Goal: Check status: Check status

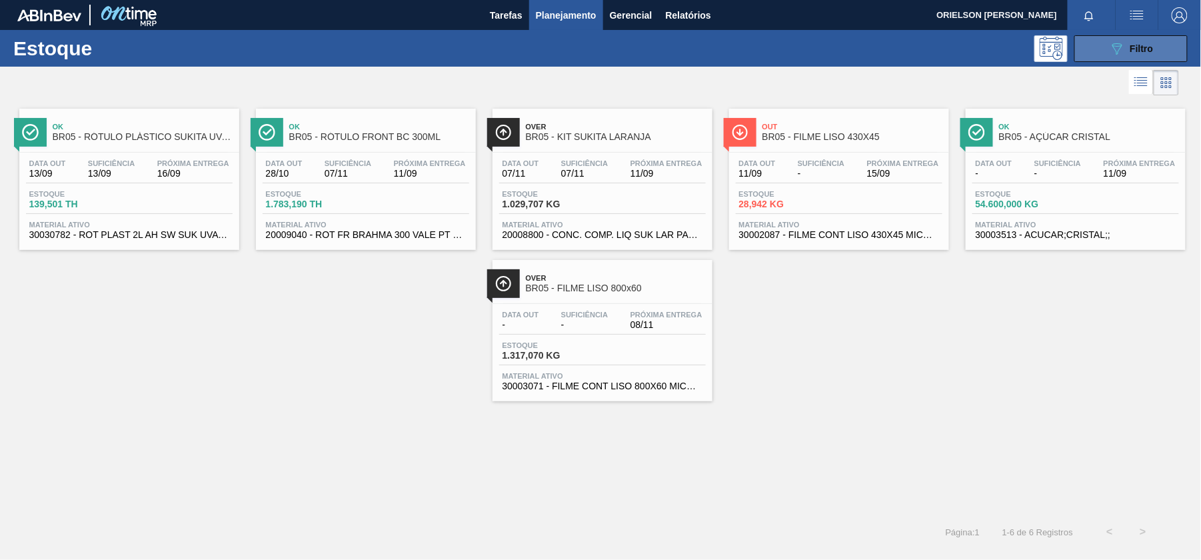
click at [1123, 47] on icon "089F7B8B-B2A5-4AFE-B5C0-19BA573D28AC" at bounding box center [1117, 49] width 16 height 16
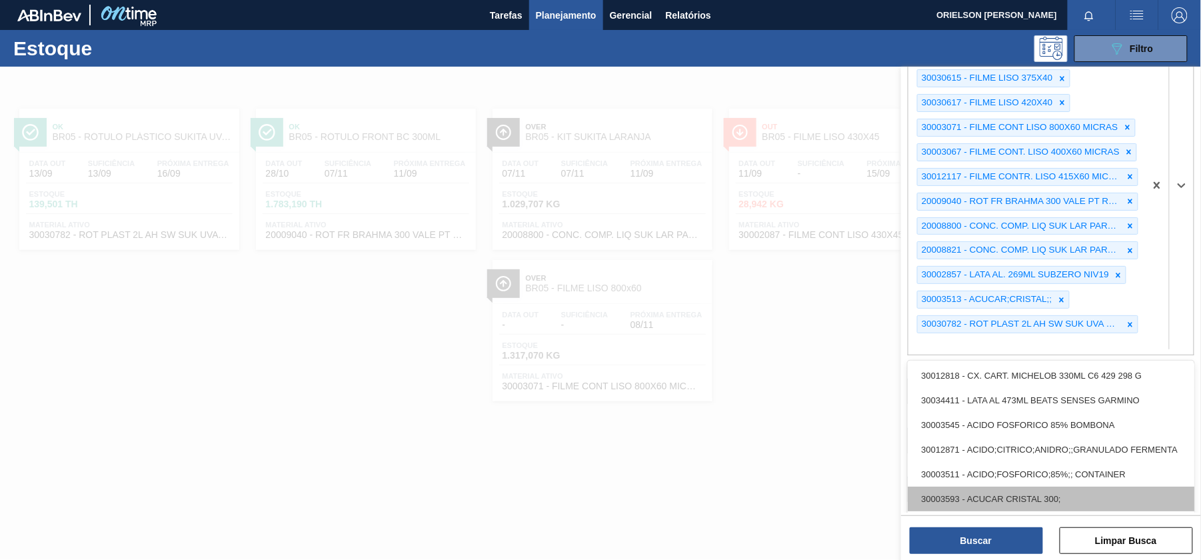
paste ativo "20009040"
type ativo "20009040"
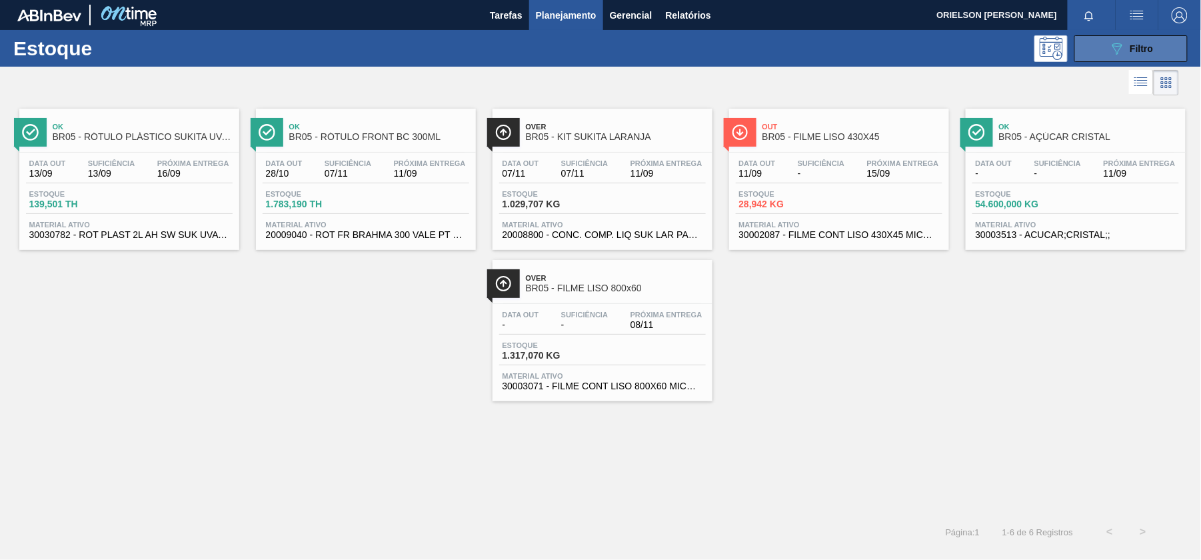
click at [1133, 43] on span "Filtro" at bounding box center [1141, 48] width 23 height 11
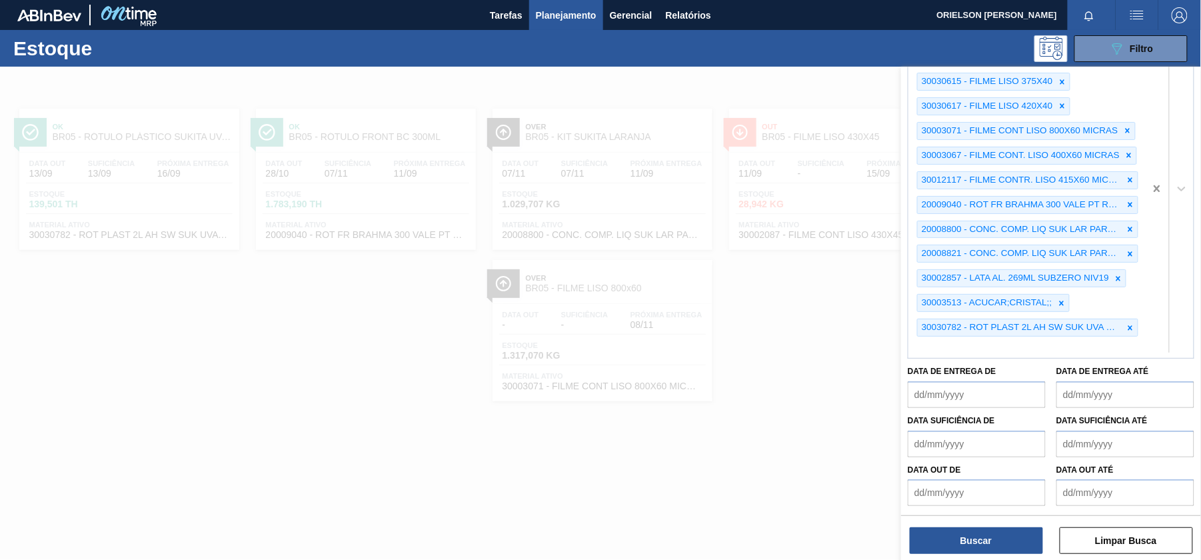
scroll to position [72, 0]
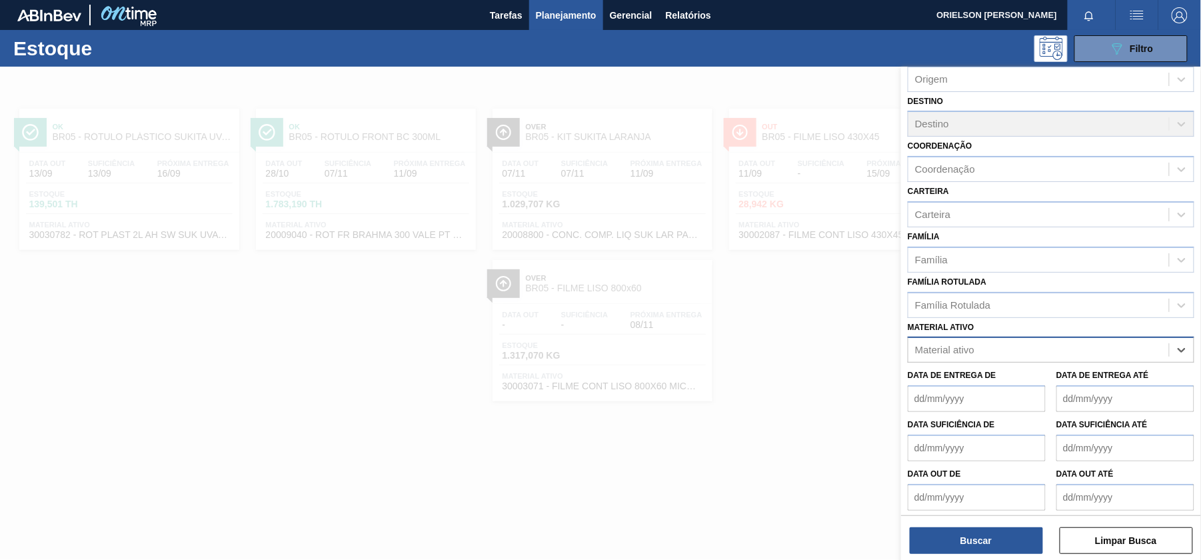
paste ativo "20009040"
type ativo "20009040"
click at [968, 383] on div "20009040 - ROT FR BRAHMA 300 VALE PT REV02 CX60ML" at bounding box center [1051, 383] width 287 height 25
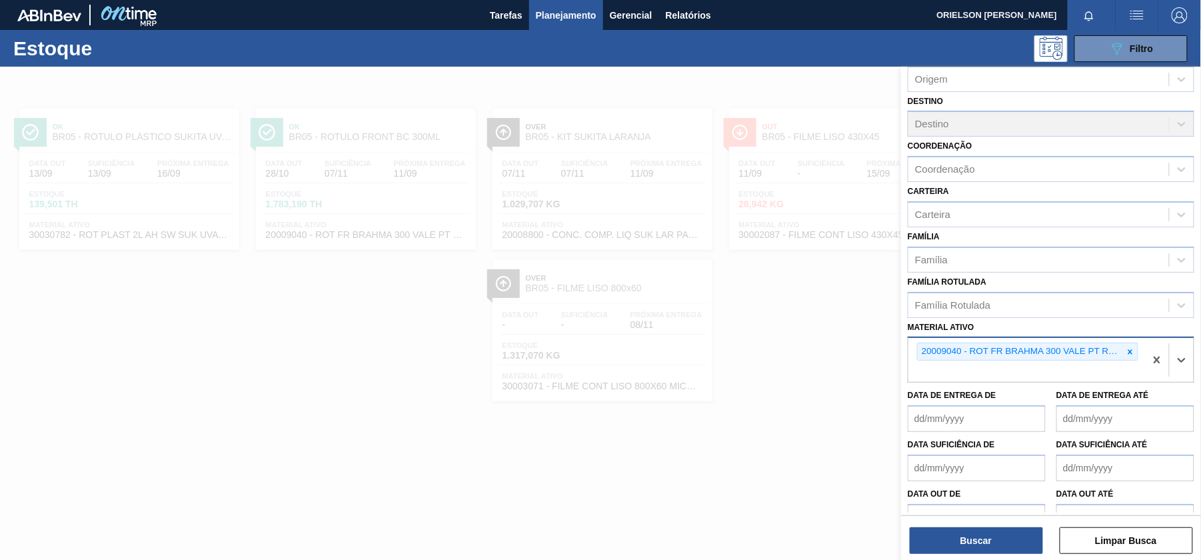
click at [984, 557] on div "Status do Estoque Status do Estoque Origem Origem Destino Destino Coordenação C…" at bounding box center [1051, 315] width 300 height 496
click at [981, 544] on button "Buscar" at bounding box center [976, 540] width 133 height 27
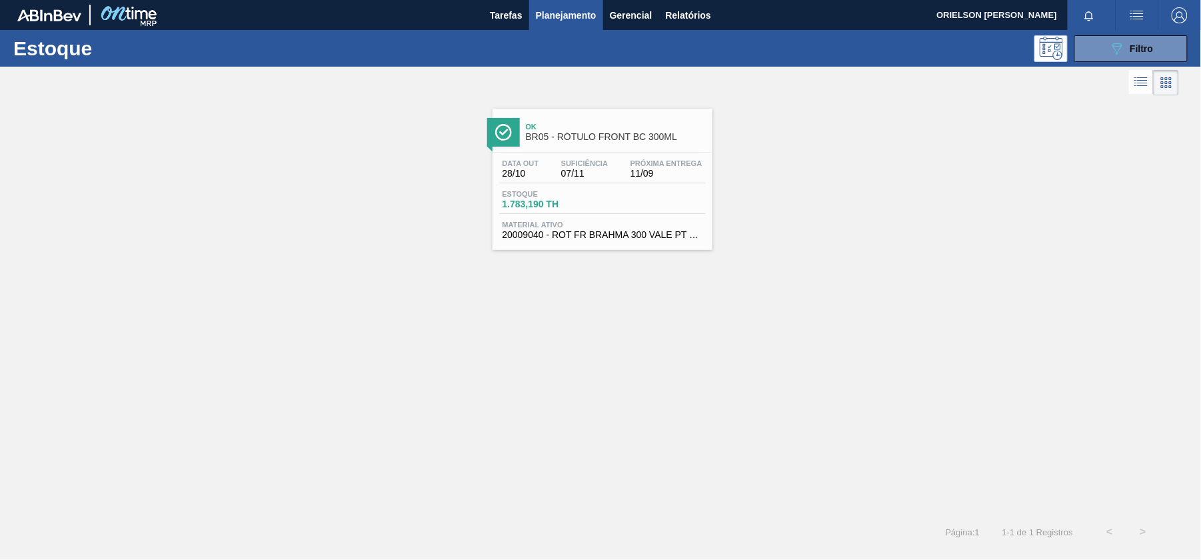
click at [707, 188] on div "Data [DATE] Suficiência 07/11 Próxima Entrega 11/09 Estoque 1.783,190 TH Materi…" at bounding box center [603, 198] width 220 height 91
